Goal: Find specific page/section: Find specific page/section

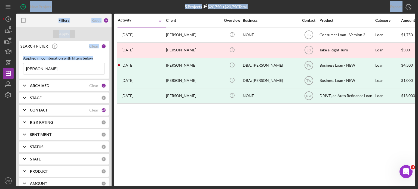
drag, startPoint x: 39, startPoint y: 68, endPoint x: 28, endPoint y: 69, distance: 10.6
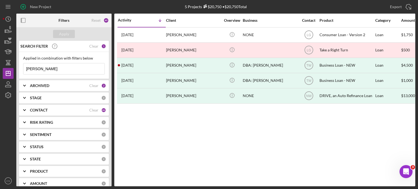
click at [40, 68] on input "[PERSON_NAME]" at bounding box center [63, 68] width 81 height 11
drag, startPoint x: 40, startPoint y: 68, endPoint x: 7, endPoint y: 66, distance: 33.8
click at [7, 66] on div "New Project 5 Projects $20,750 • $20,750 Total [PERSON_NAME] Export Icon/Export…" at bounding box center [209, 93] width 413 height 187
type input "wooden"
click at [63, 35] on div "Apply" at bounding box center [64, 34] width 10 height 8
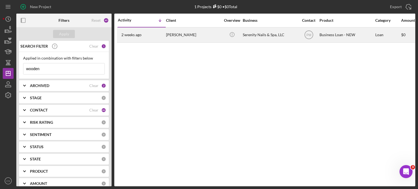
click at [136, 36] on time "2 weeks ago" at bounding box center [131, 35] width 20 height 4
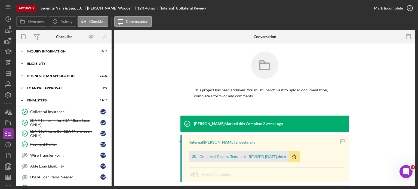
click at [21, 62] on icon "Icon/Expander" at bounding box center [21, 63] width 11 height 11
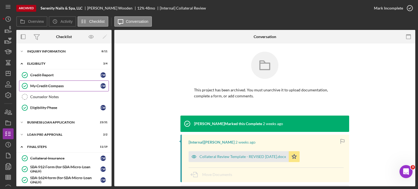
click at [46, 84] on div "My Credit Compass" at bounding box center [65, 86] width 70 height 4
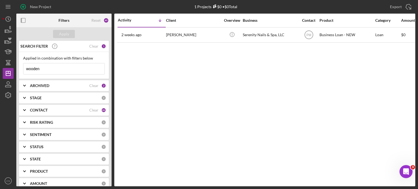
drag, startPoint x: 46, startPoint y: 66, endPoint x: 0, endPoint y: 59, distance: 46.4
click at [0, 59] on div "New Project 1 Projects $0 • $0 Total wooden Export Icon/Export Filters Reset 49…" at bounding box center [209, 94] width 418 height 189
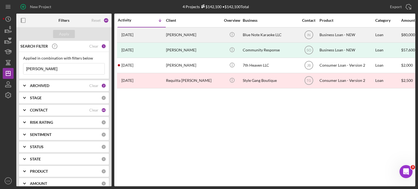
type input "[PERSON_NAME]"
click at [133, 34] on time "[DATE]" at bounding box center [127, 35] width 12 height 4
